Goal: Task Accomplishment & Management: Use online tool/utility

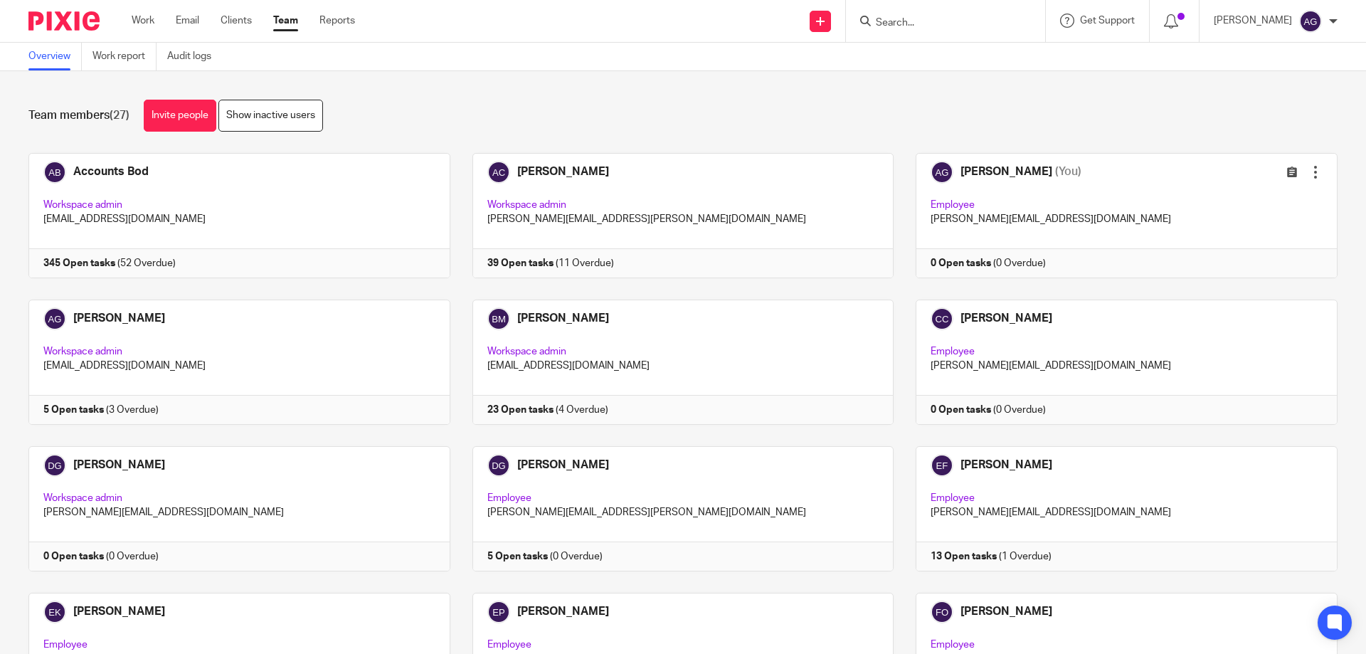
click at [944, 19] on input "Search" at bounding box center [939, 23] width 128 height 13
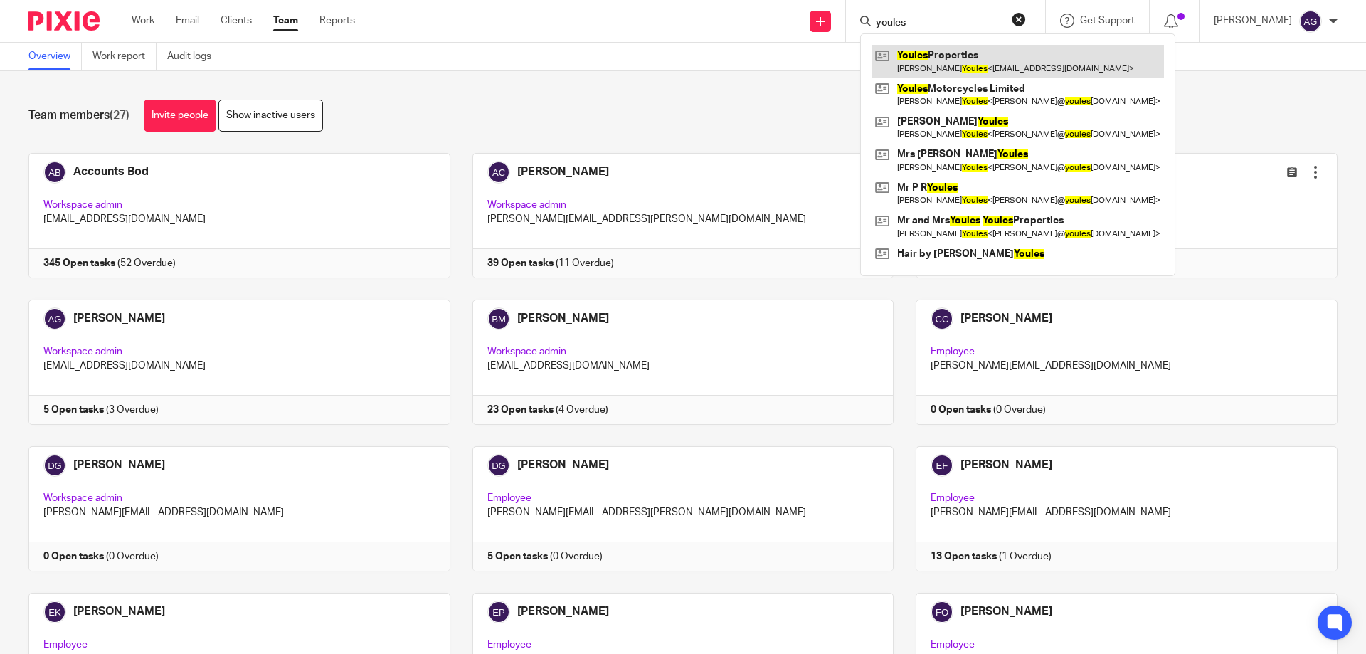
type input "youles"
click at [959, 61] on link at bounding box center [1018, 61] width 292 height 33
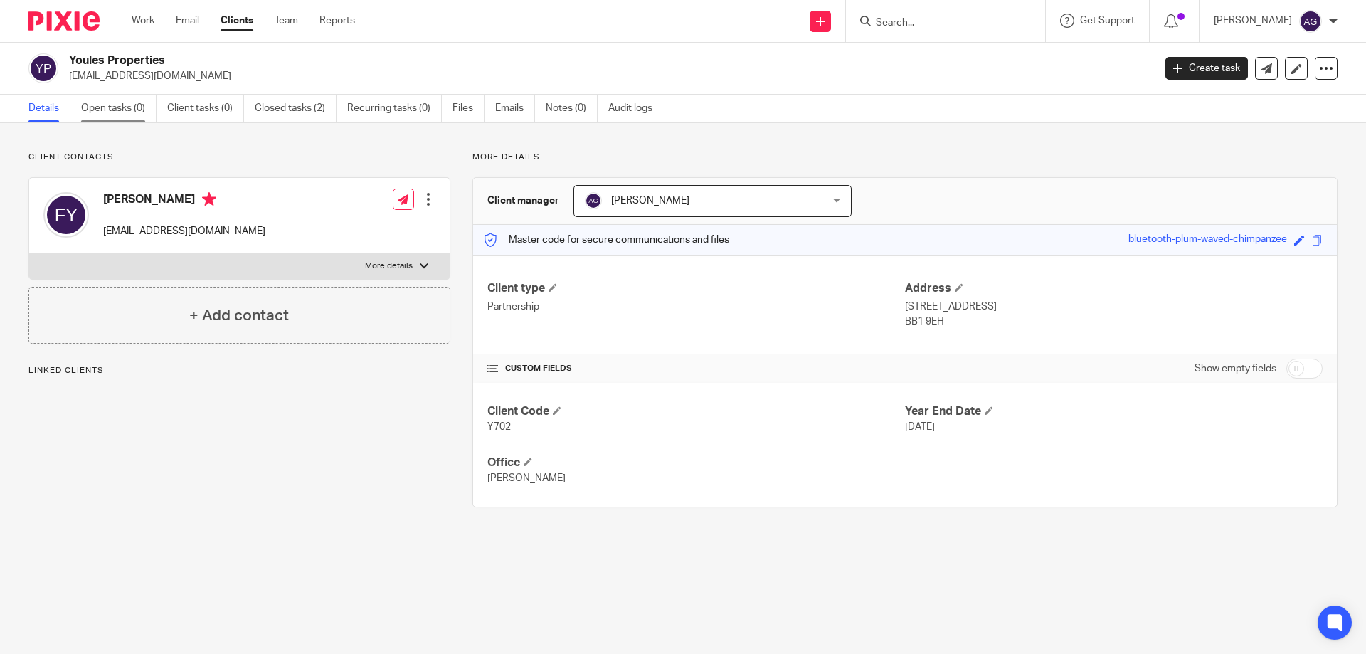
click at [127, 113] on link "Open tasks (0)" at bounding box center [118, 109] width 75 height 28
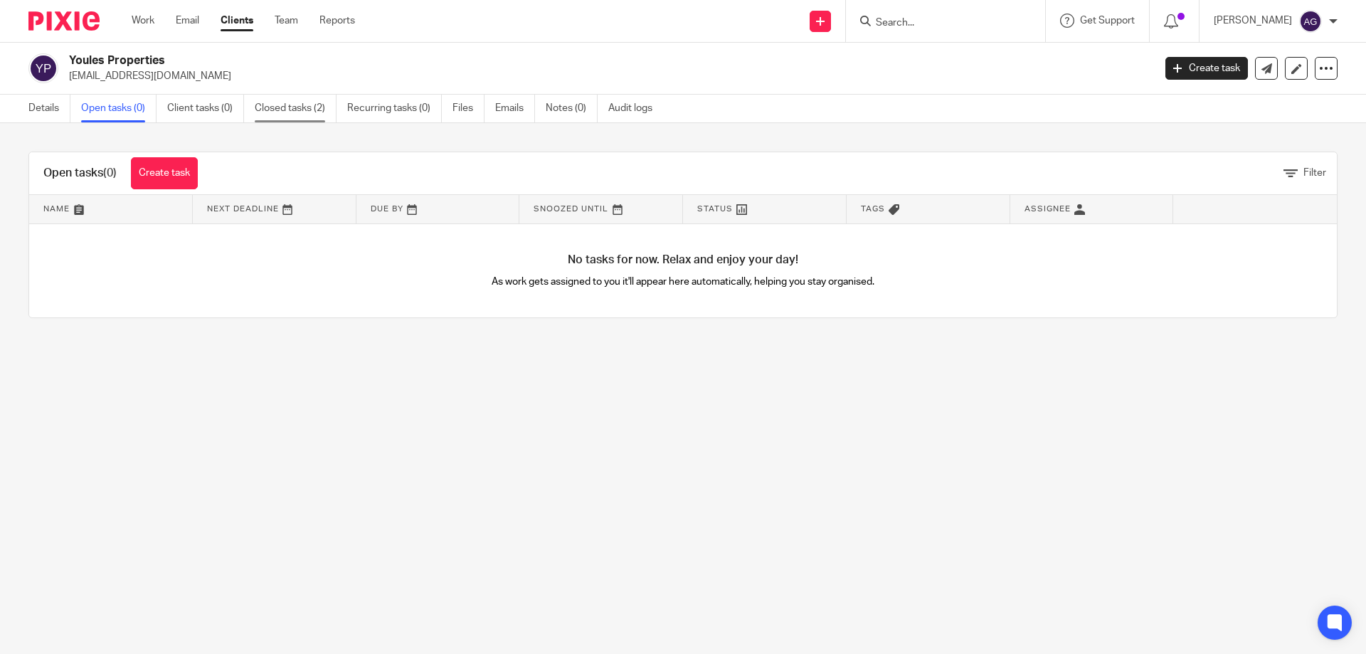
click at [292, 103] on link "Closed tasks (2)" at bounding box center [296, 109] width 82 height 28
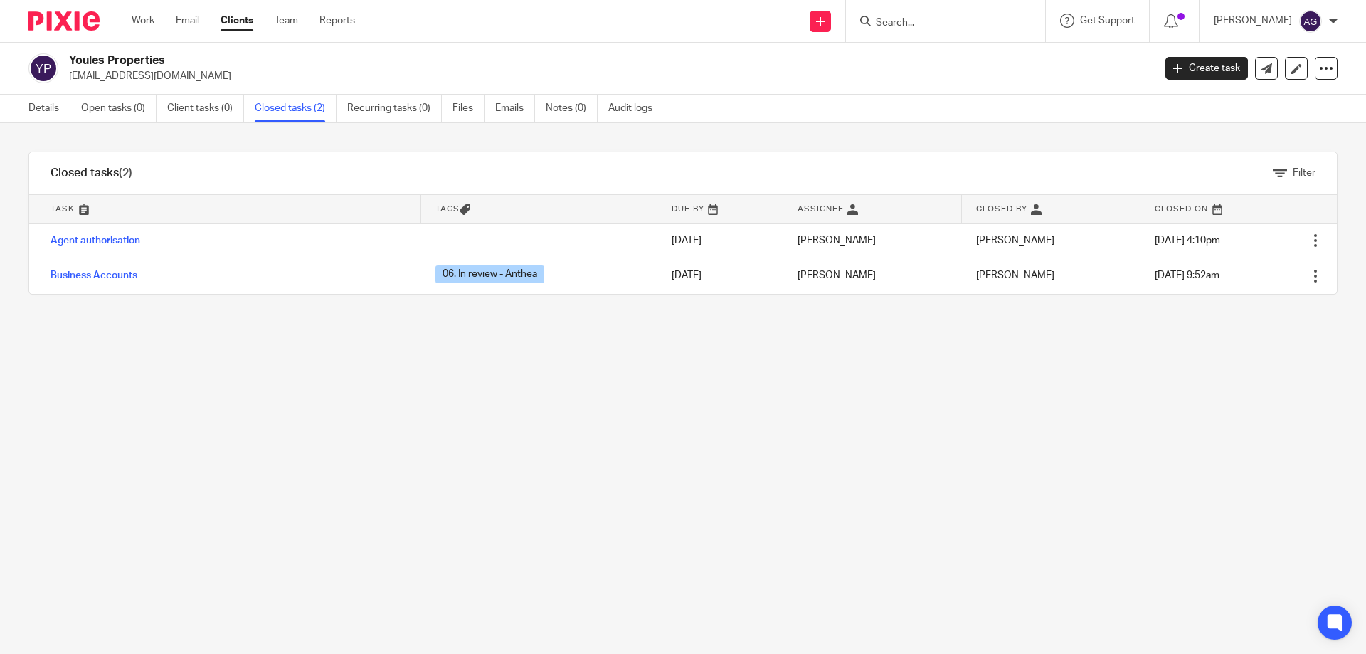
click at [413, 70] on p "[EMAIL_ADDRESS][DOMAIN_NAME]" at bounding box center [606, 76] width 1075 height 14
click at [969, 25] on input "Search" at bounding box center [939, 23] width 128 height 13
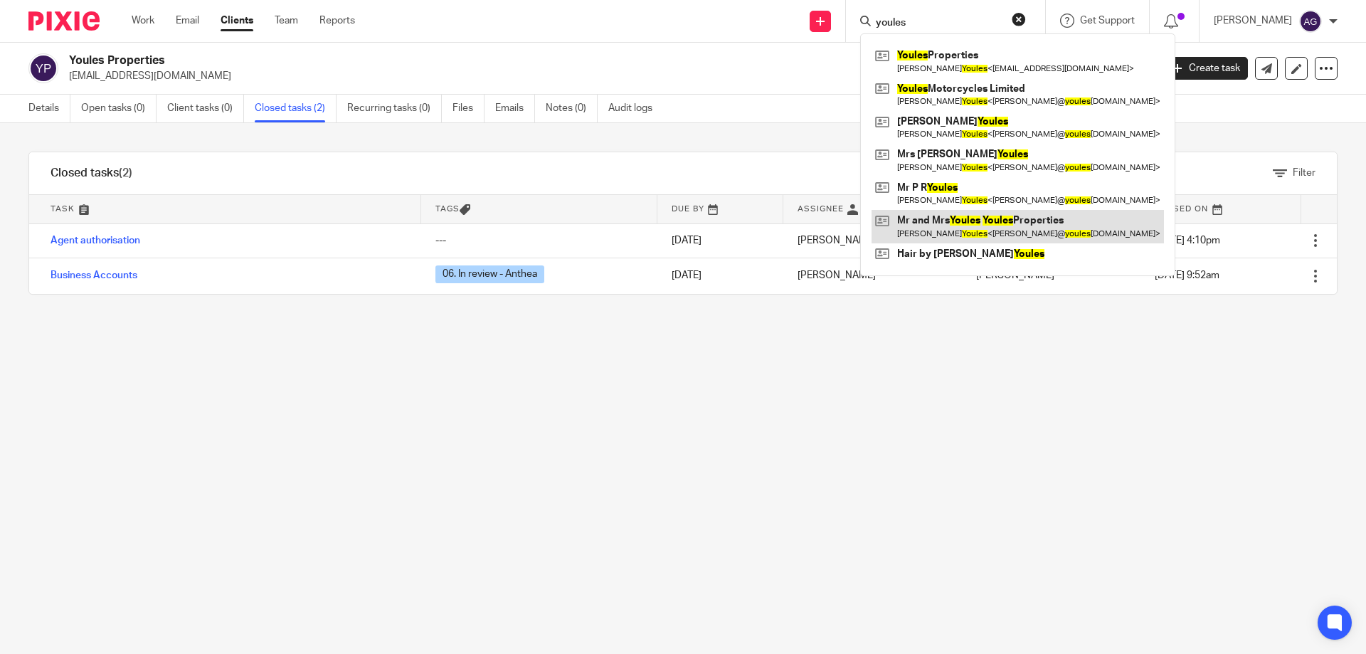
type input "youles"
click at [977, 227] on link at bounding box center [1018, 226] width 292 height 33
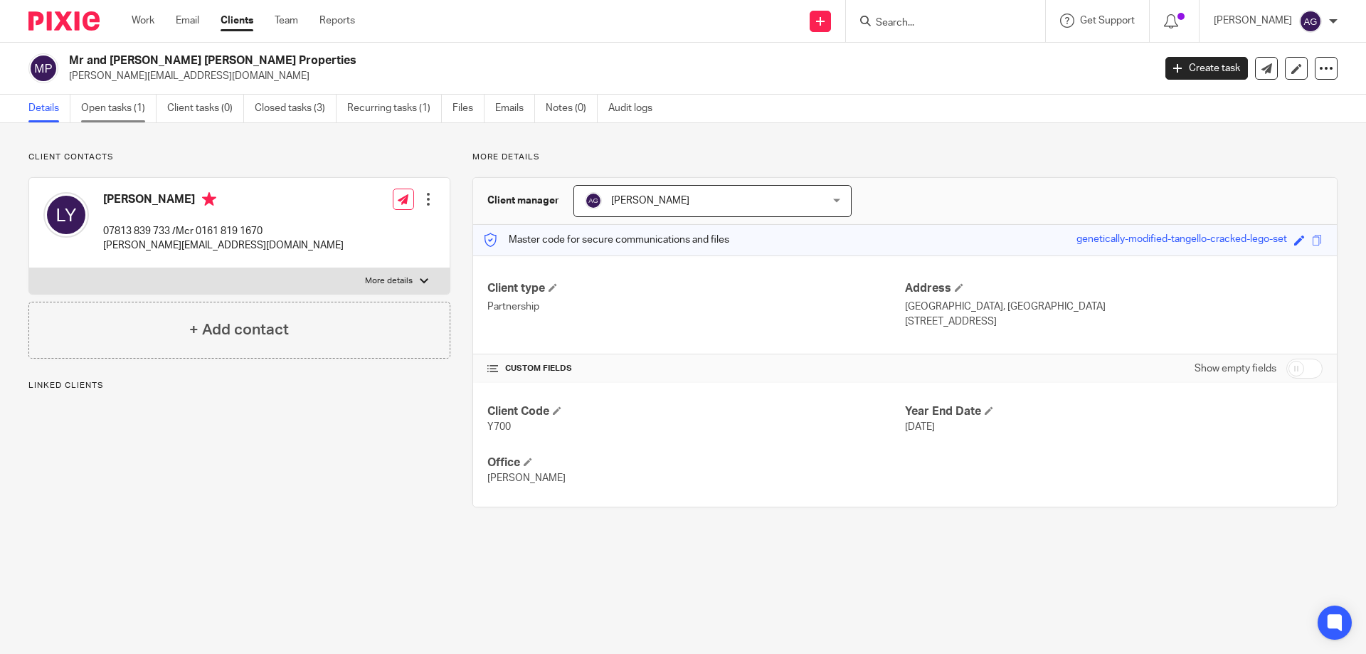
click at [124, 106] on link "Open tasks (1)" at bounding box center [118, 109] width 75 height 28
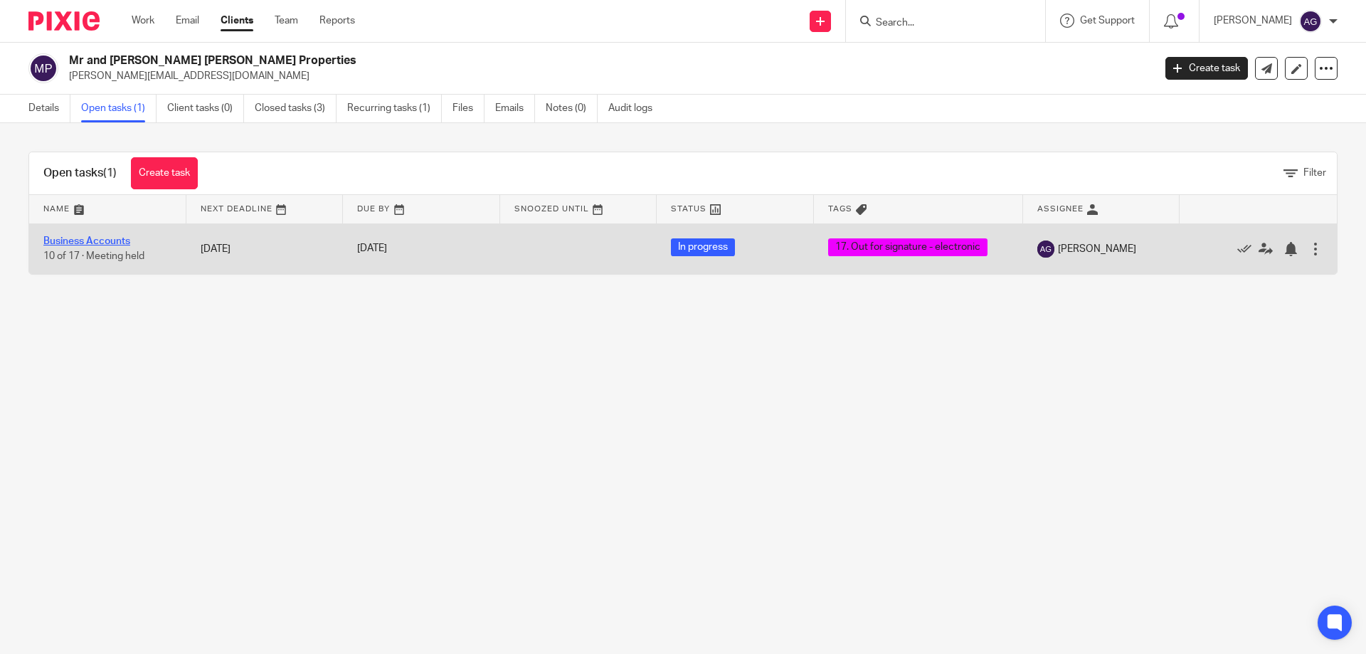
click at [83, 239] on link "Business Accounts" at bounding box center [86, 241] width 87 height 10
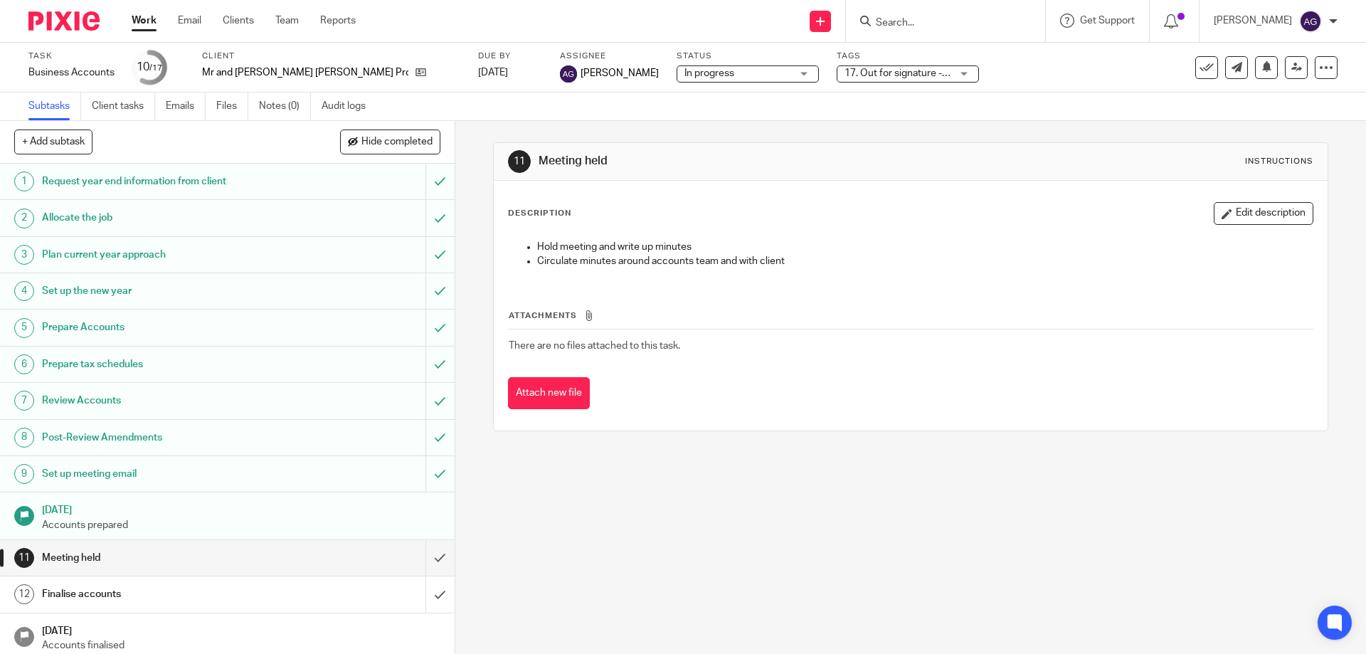
click at [845, 75] on span "17. Out for signature - electronic" at bounding box center [917, 73] width 145 height 10
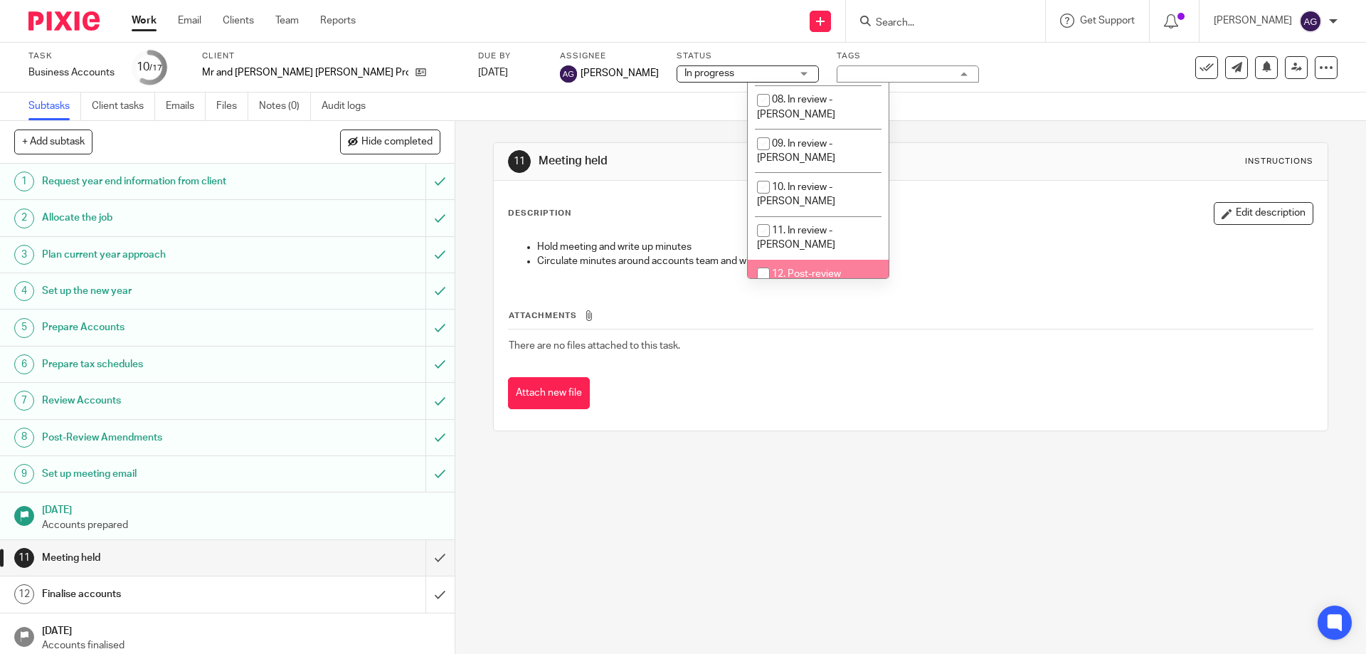
scroll to position [427, 0]
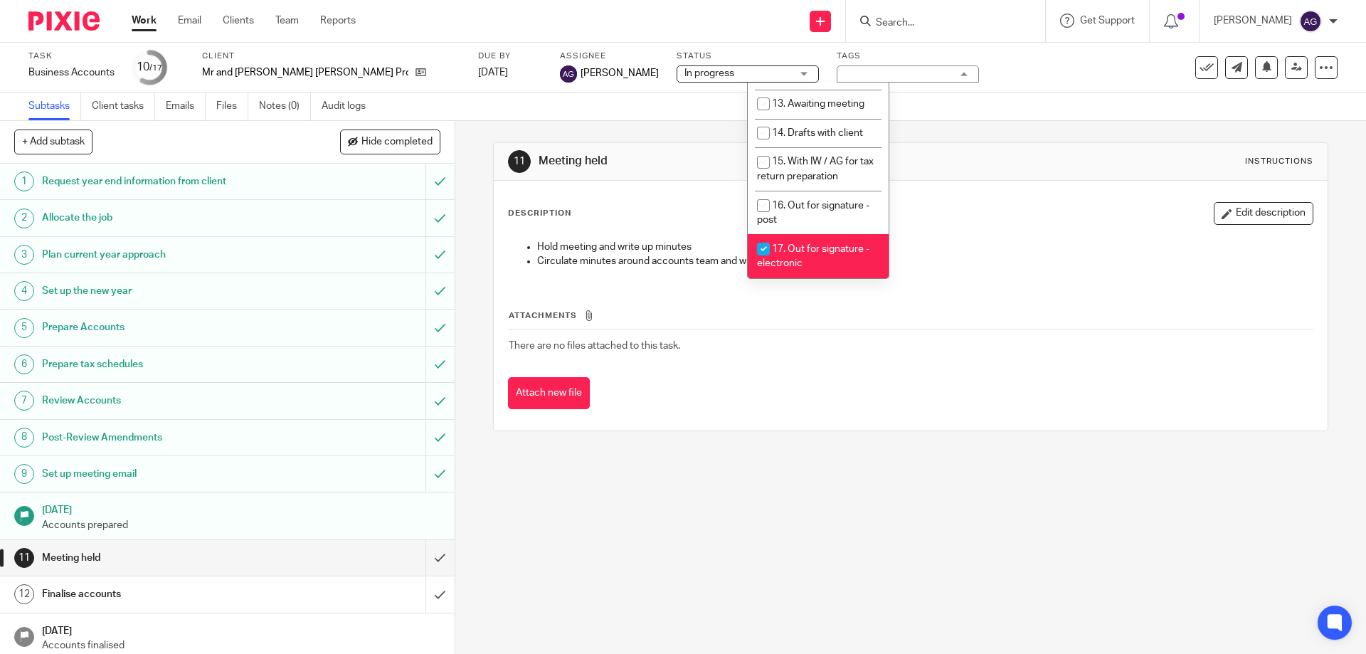
click at [803, 244] on span "17. Out for signature - electronic" at bounding box center [813, 256] width 112 height 25
checkbox input "false"
click at [803, 288] on span "18. Signed documents received" at bounding box center [814, 300] width 115 height 25
checkbox input "true"
click at [1065, 152] on div "11 Meeting held Instructions" at bounding box center [910, 161] width 805 height 23
